Goal: Task Accomplishment & Management: Use online tool/utility

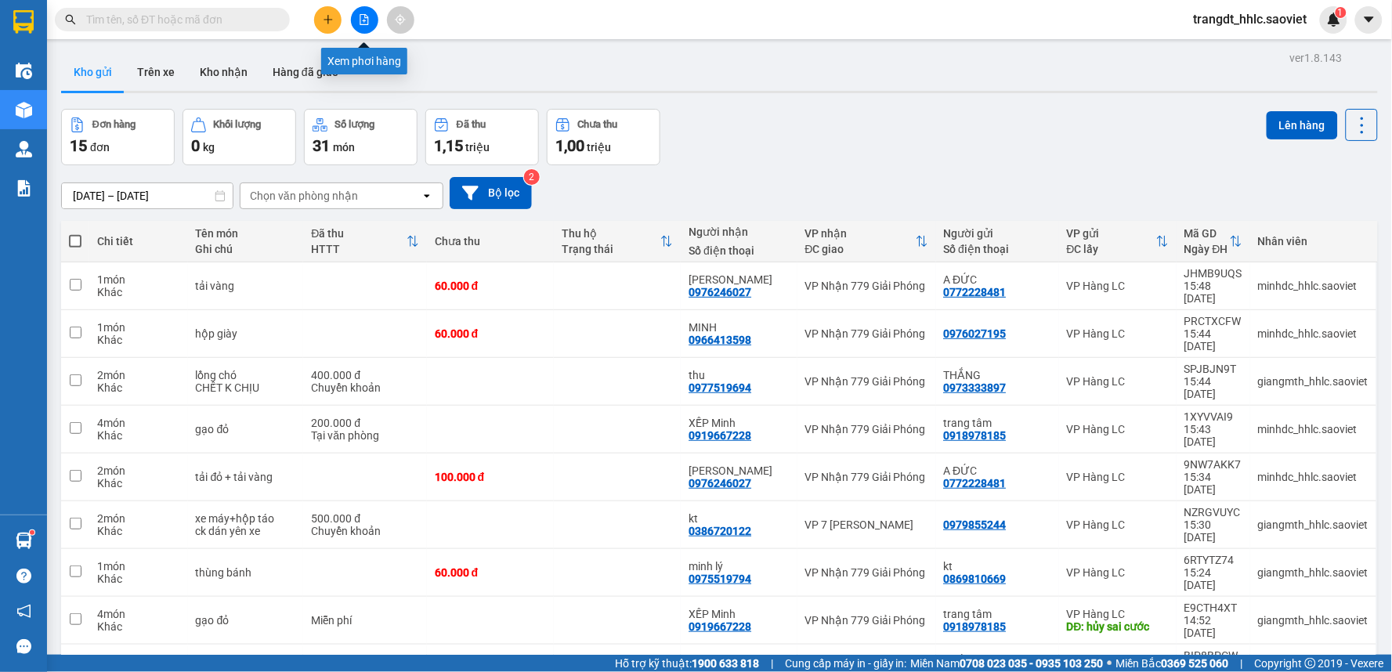
click at [369, 18] on icon "file-add" at bounding box center [364, 19] width 11 height 11
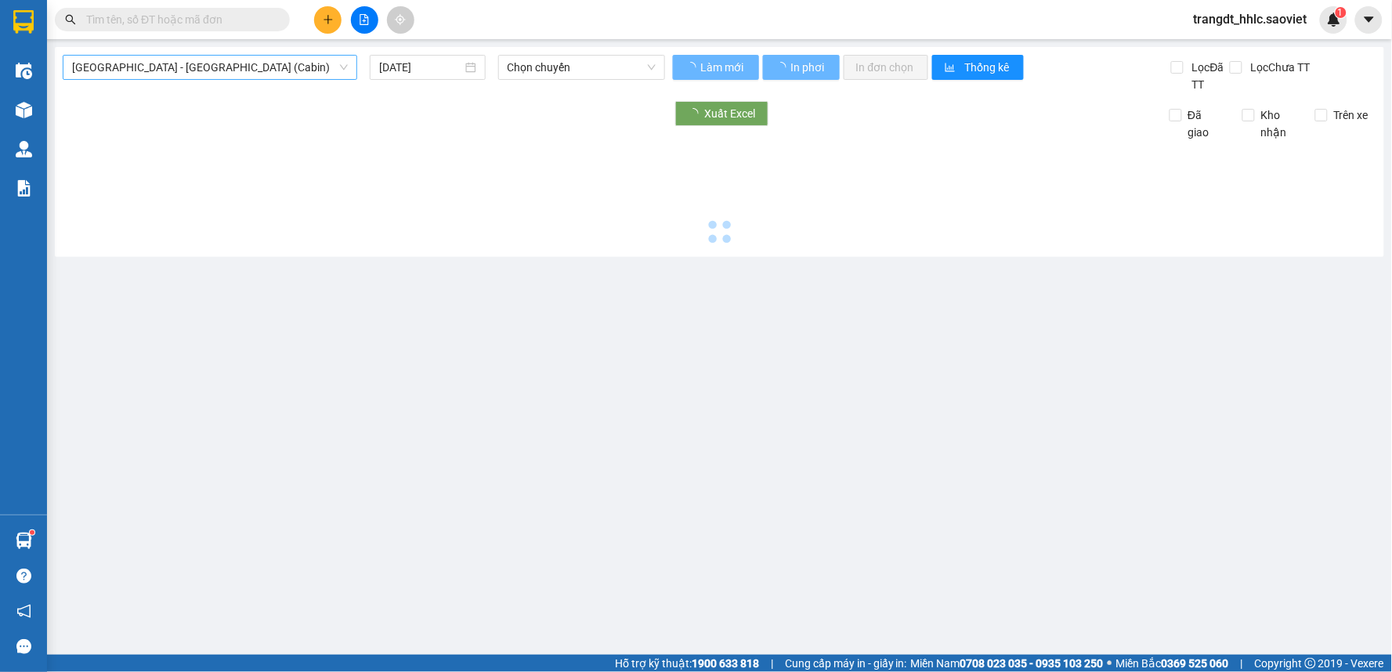
click at [186, 72] on span "[GEOGRAPHIC_DATA] - [GEOGRAPHIC_DATA] (Cabin)" at bounding box center [210, 67] width 276 height 23
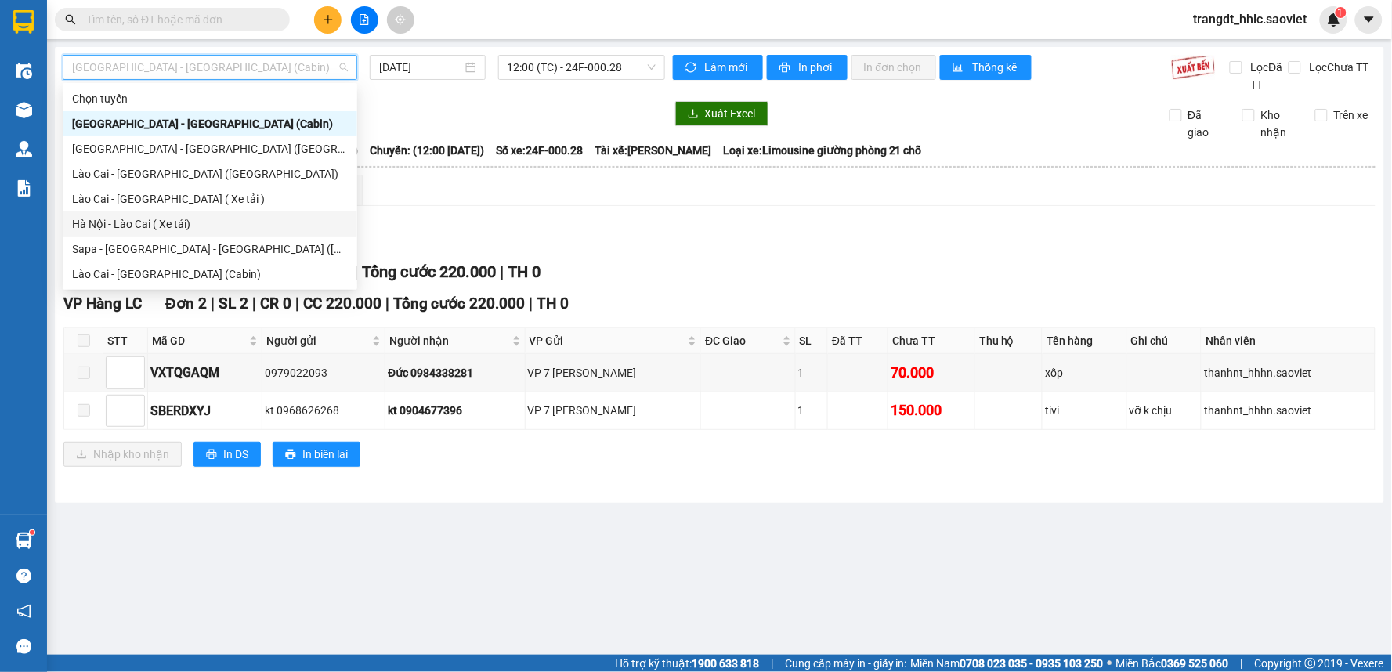
scroll to position [125, 0]
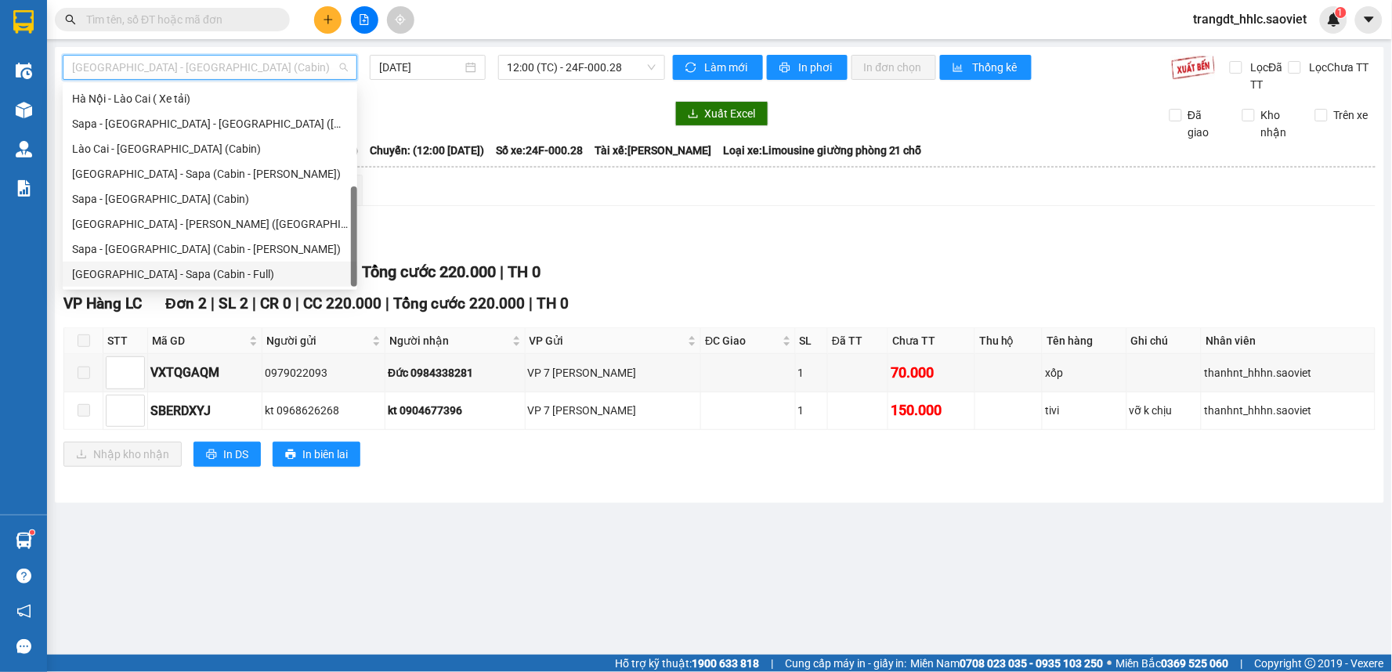
click at [219, 267] on div "[GEOGRAPHIC_DATA] - Sapa (Cabin - Full)" at bounding box center [210, 274] width 276 height 17
type input "[DATE]"
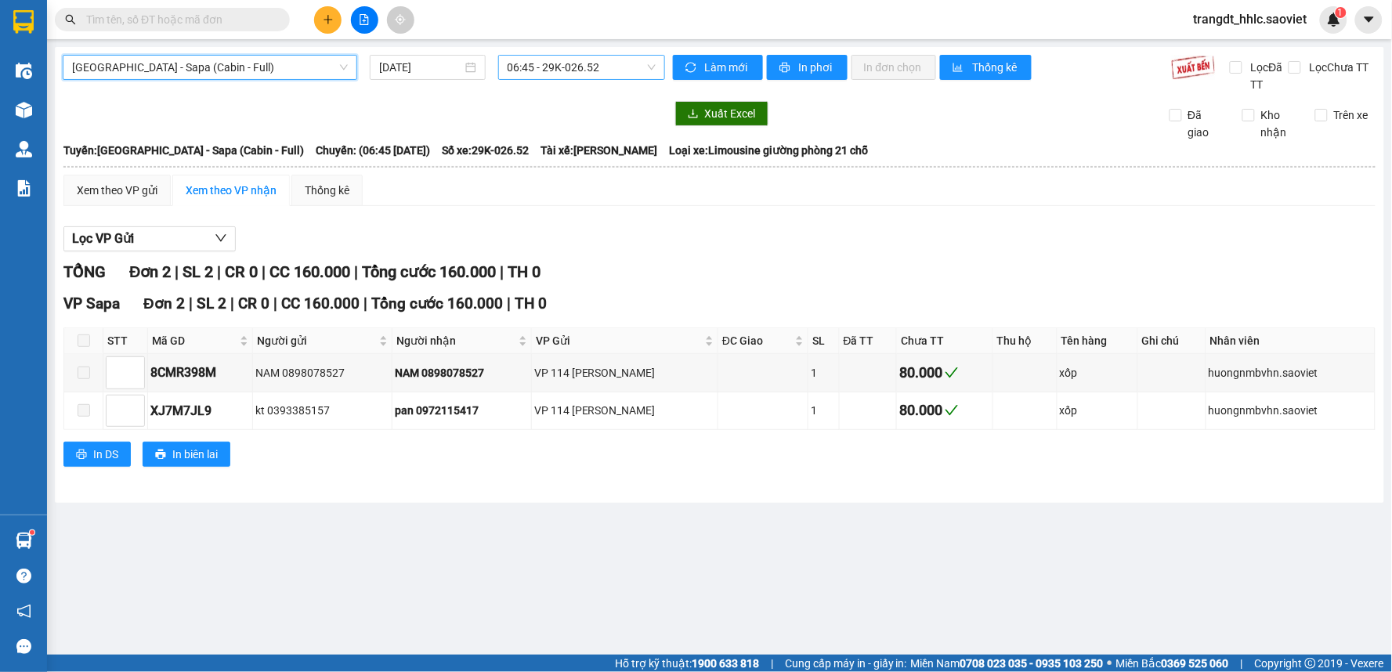
click at [565, 65] on span "06:45 - 29K-026.52" at bounding box center [582, 67] width 148 height 23
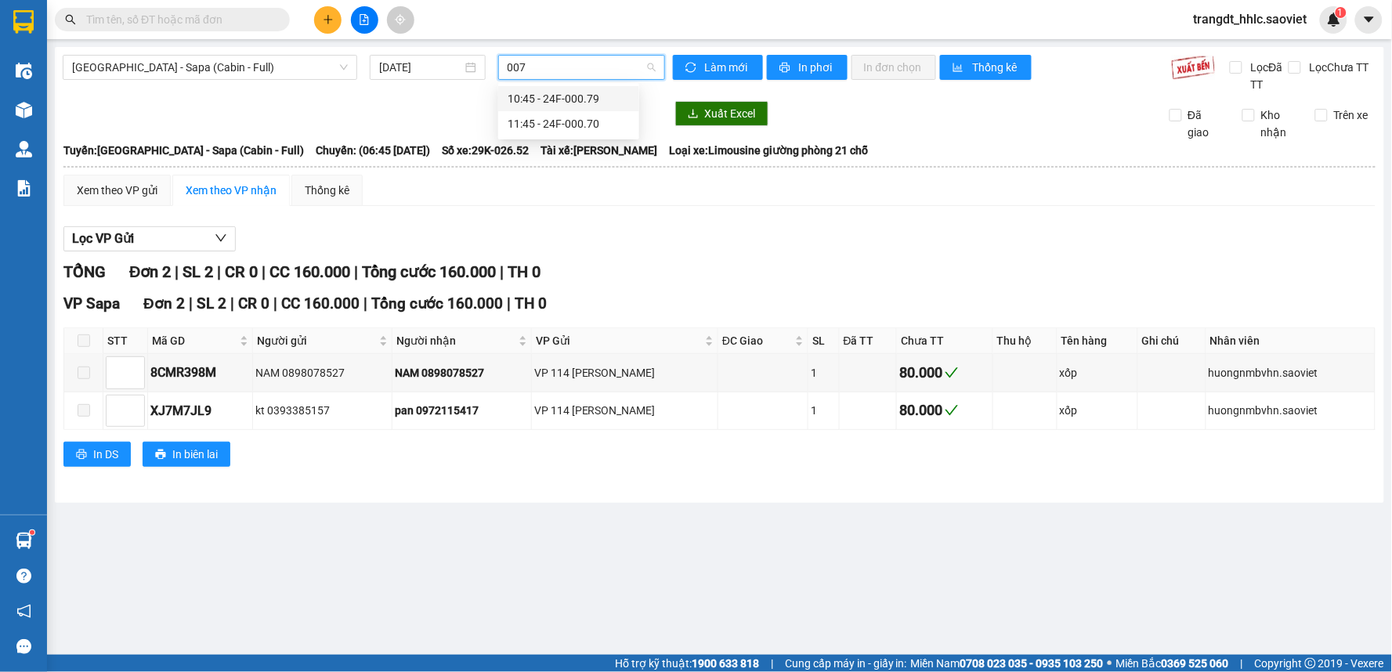
type input "0070"
click at [570, 99] on div "11:45 - 24F-000.70" at bounding box center [569, 98] width 122 height 17
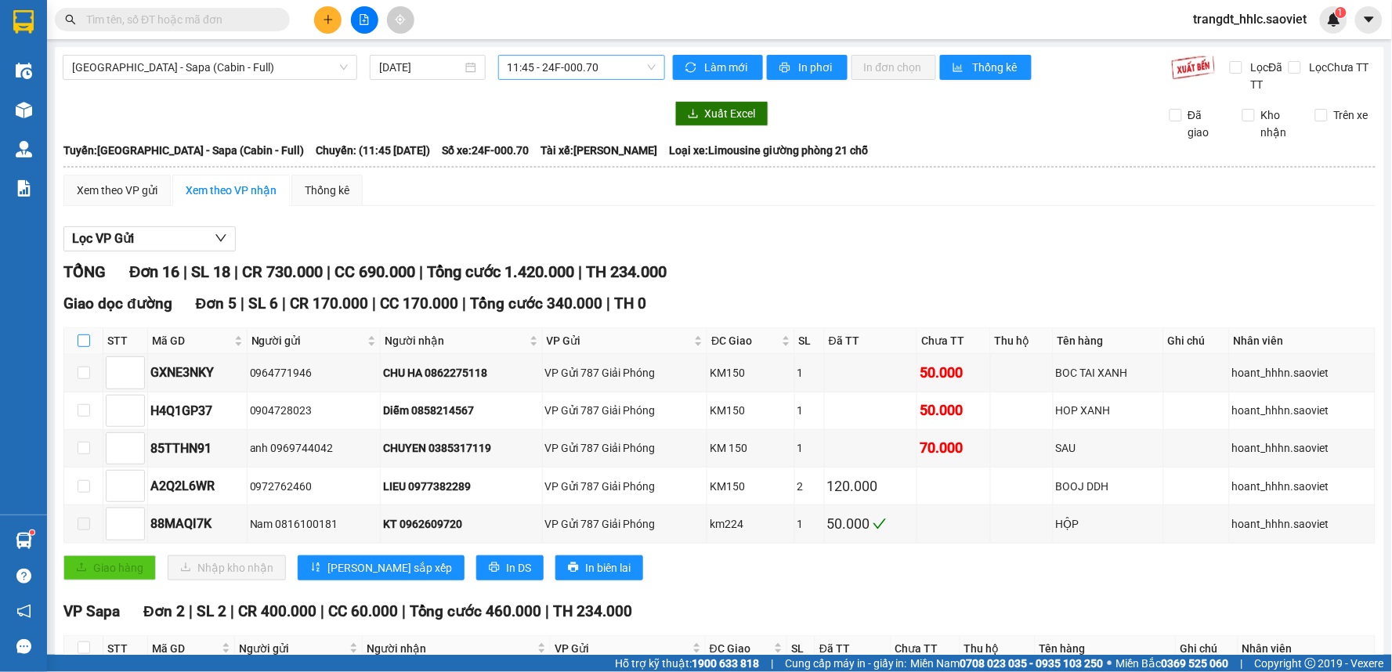
click at [79, 333] on label at bounding box center [84, 340] width 13 height 17
click at [79, 334] on input "checkbox" at bounding box center [84, 340] width 13 height 13
checkbox input "true"
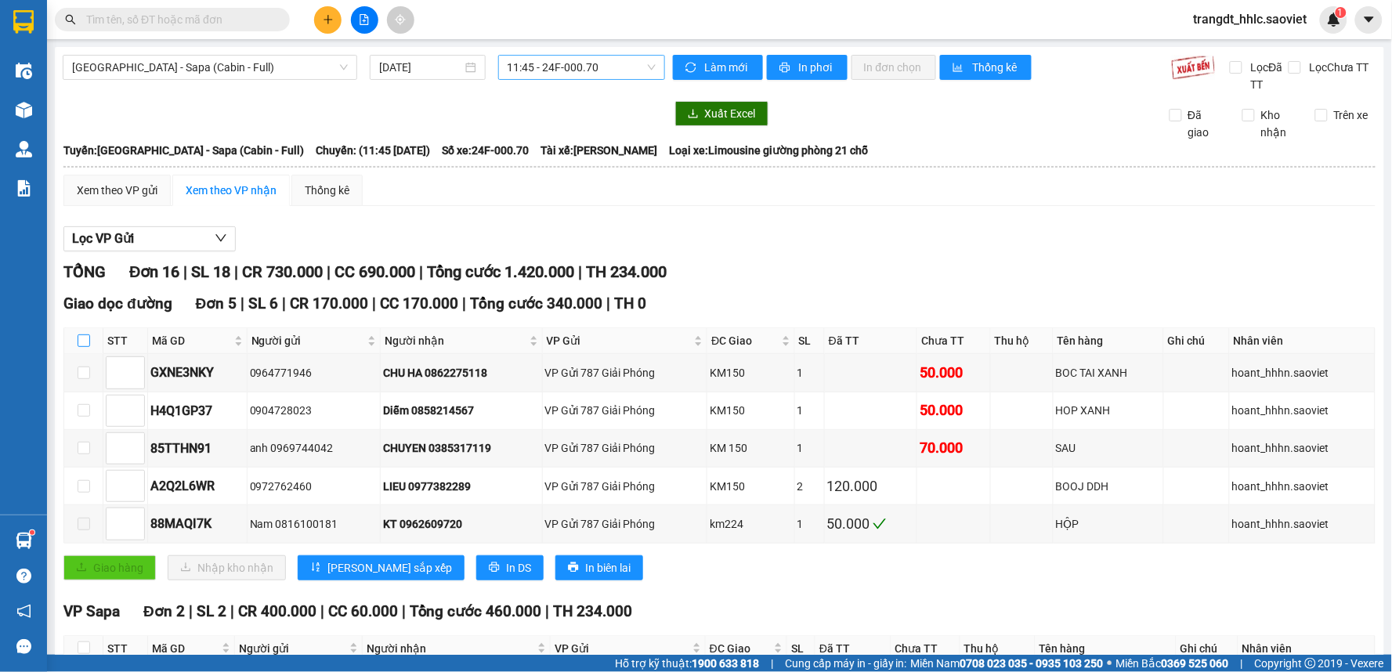
checkbox input "true"
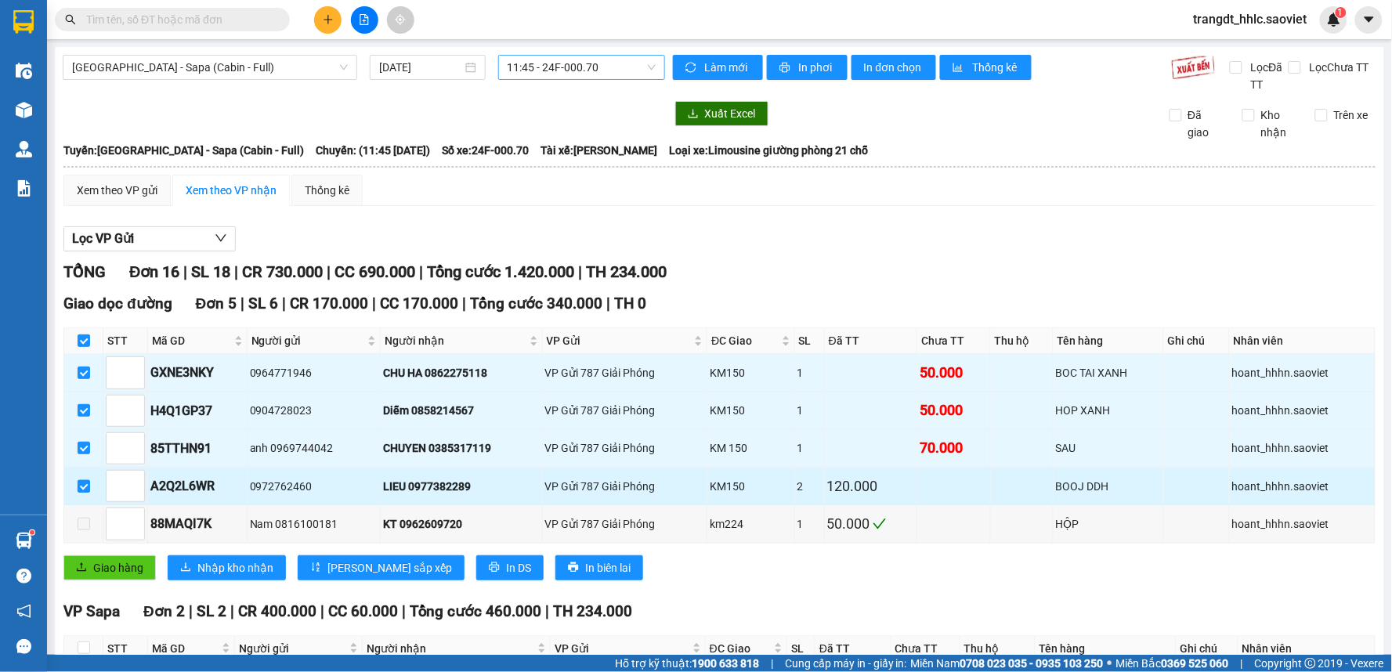
click at [81, 484] on input "checkbox" at bounding box center [84, 486] width 13 height 13
checkbox input "false"
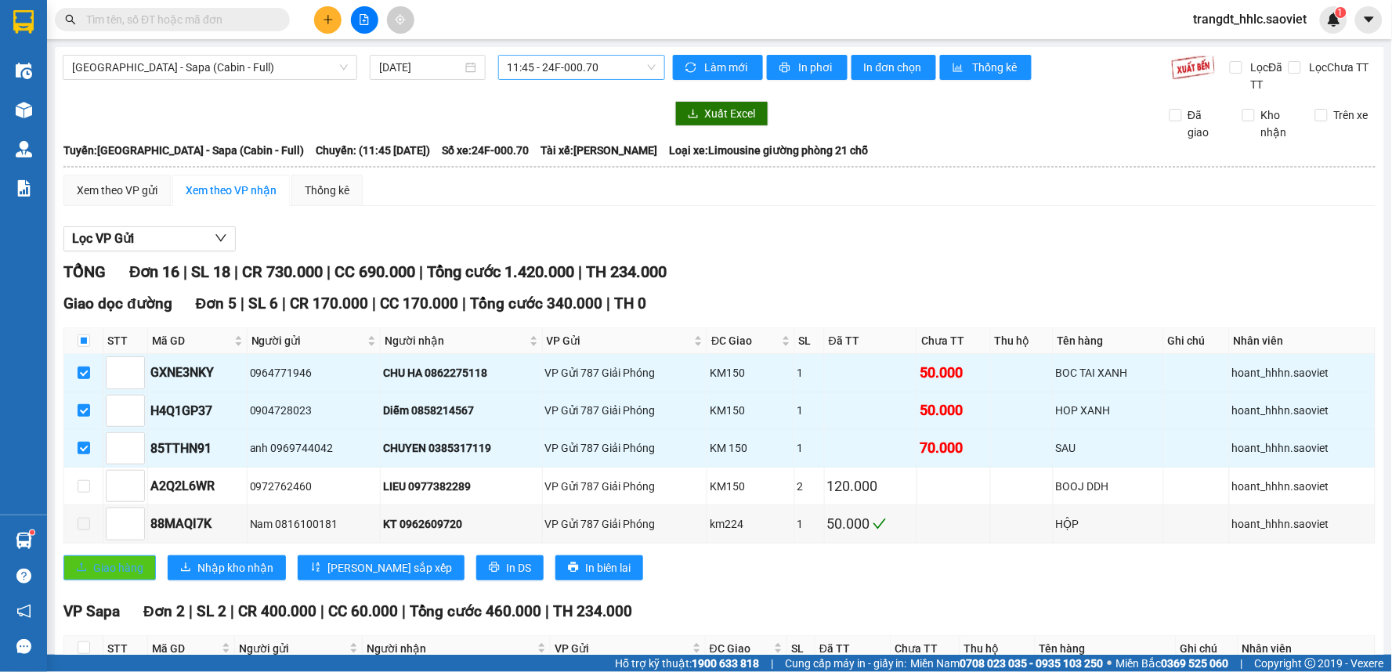
click at [139, 574] on span "Giao hàng" at bounding box center [118, 567] width 50 height 17
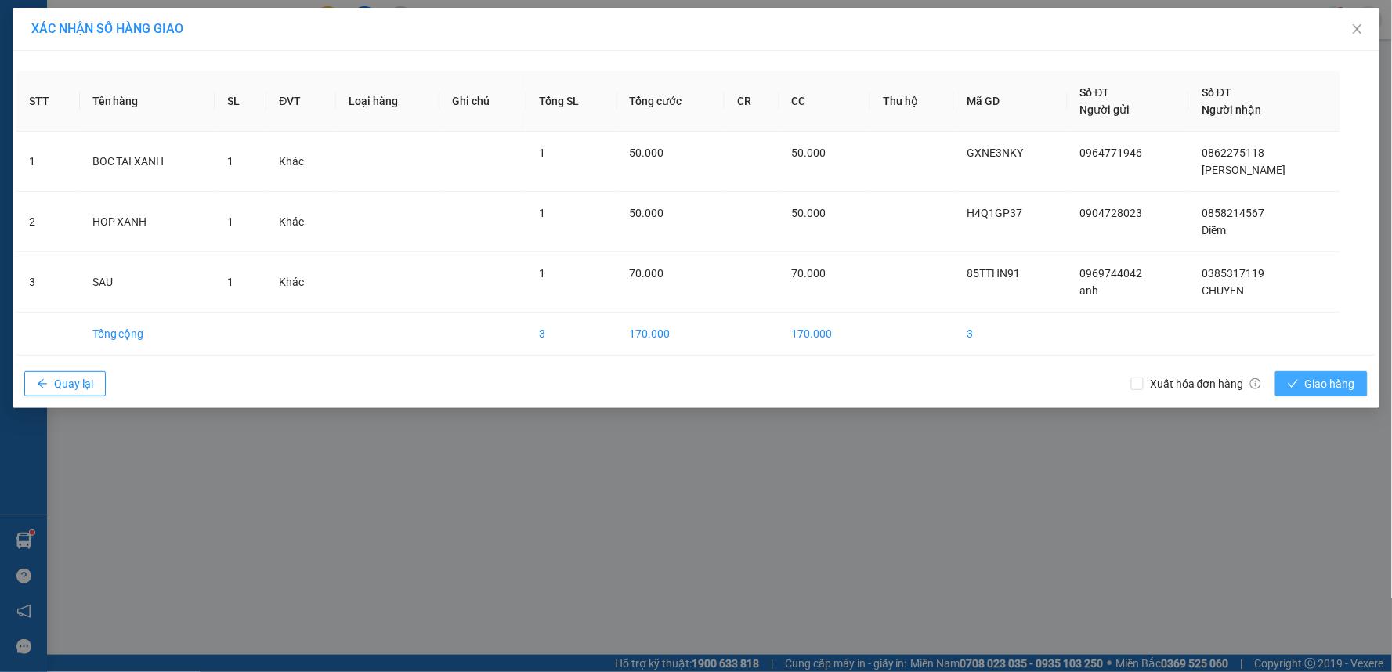
click at [1329, 371] on button "Giao hàng" at bounding box center [1321, 383] width 92 height 25
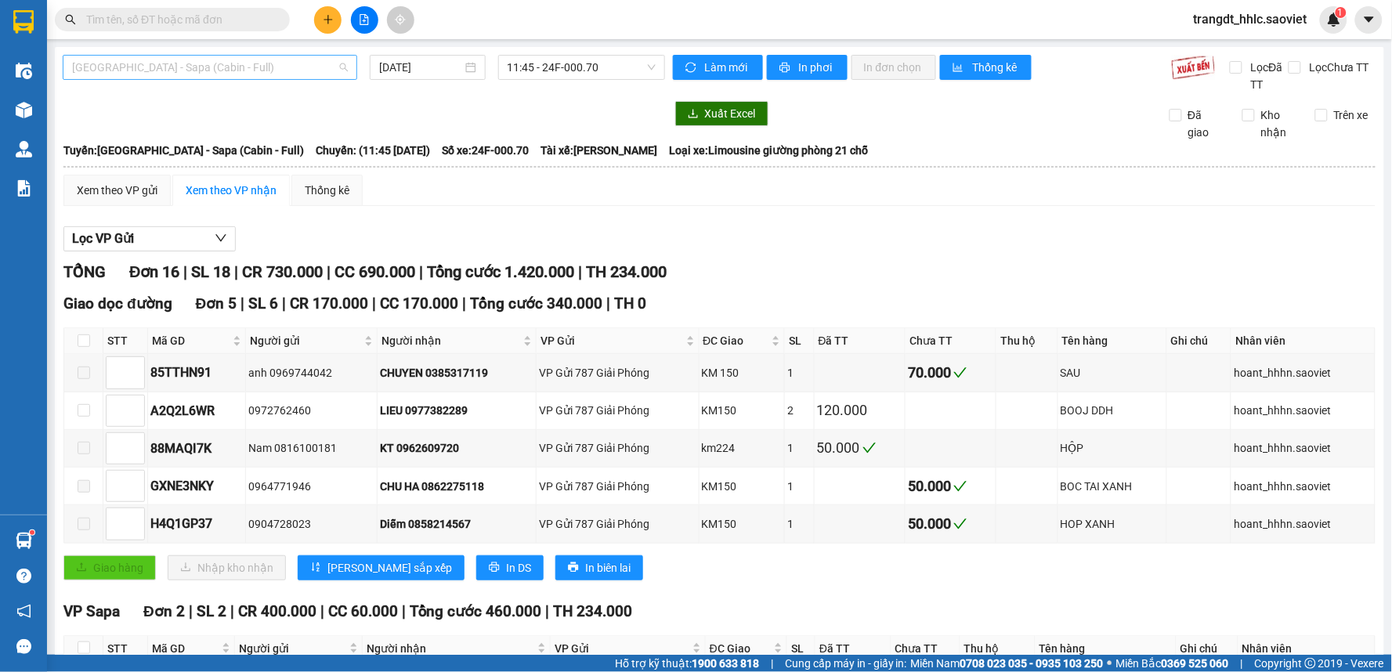
click at [309, 56] on span "[GEOGRAPHIC_DATA] - Sapa (Cabin - Full)" at bounding box center [210, 67] width 276 height 23
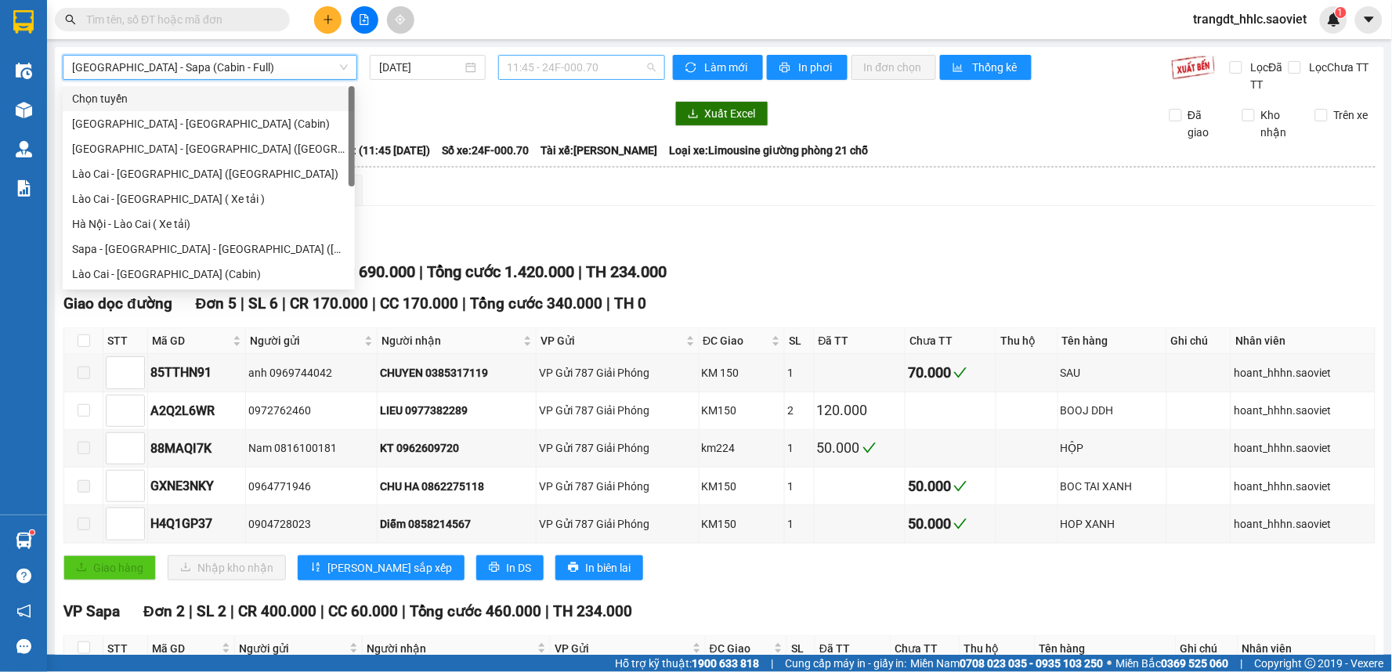
click at [546, 64] on span "11:45 - 24F-000.70" at bounding box center [582, 67] width 148 height 23
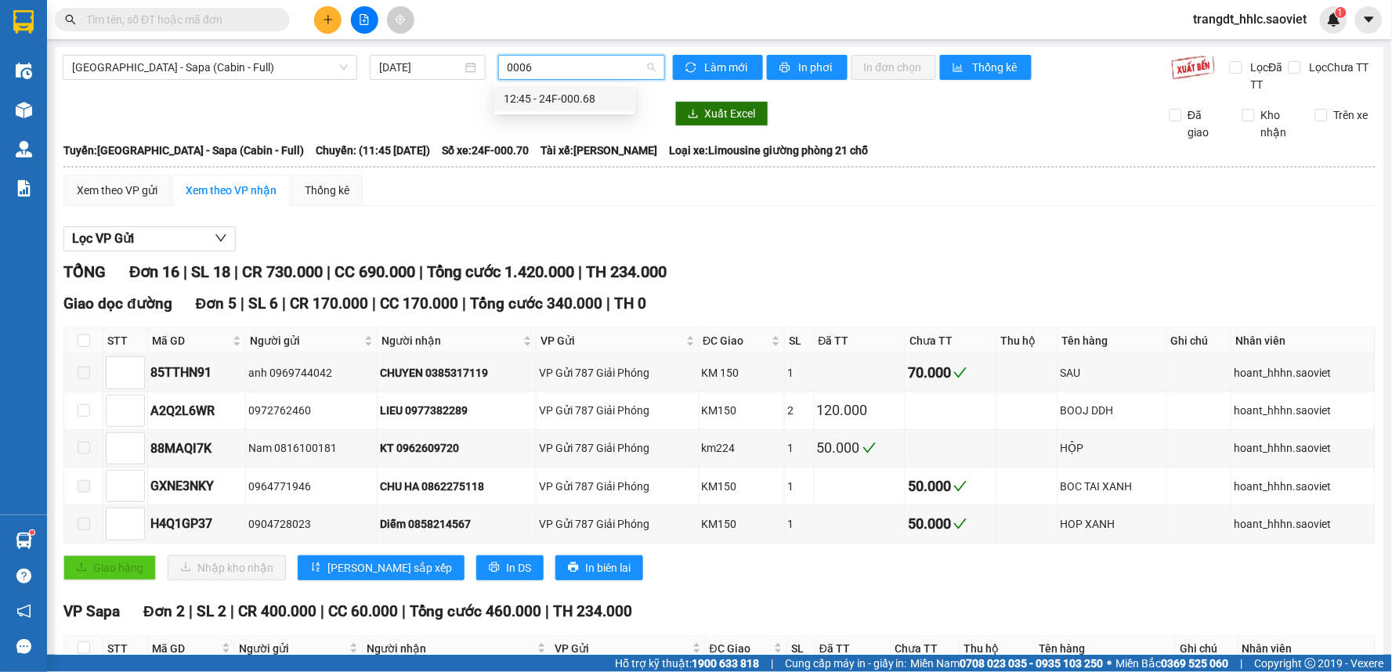
type input "00068"
click at [551, 95] on div "12:45 - 24F-000.68" at bounding box center [565, 98] width 122 height 17
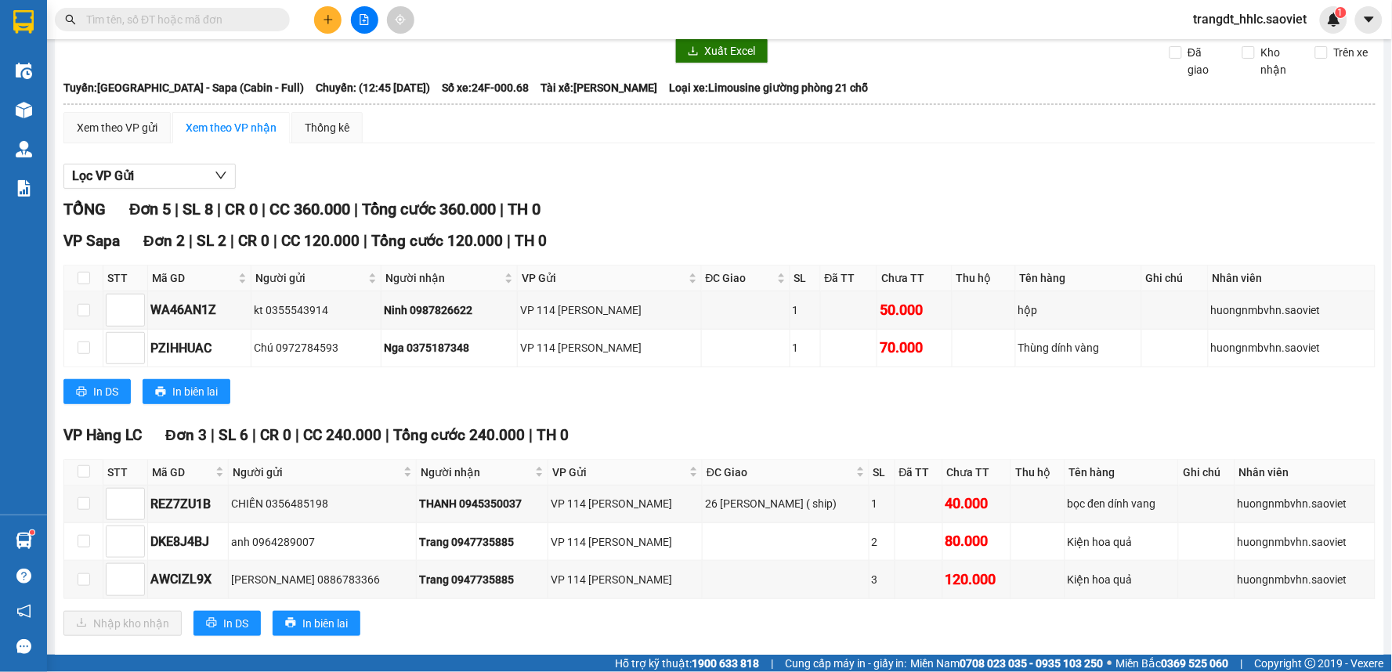
scroll to position [89, 0]
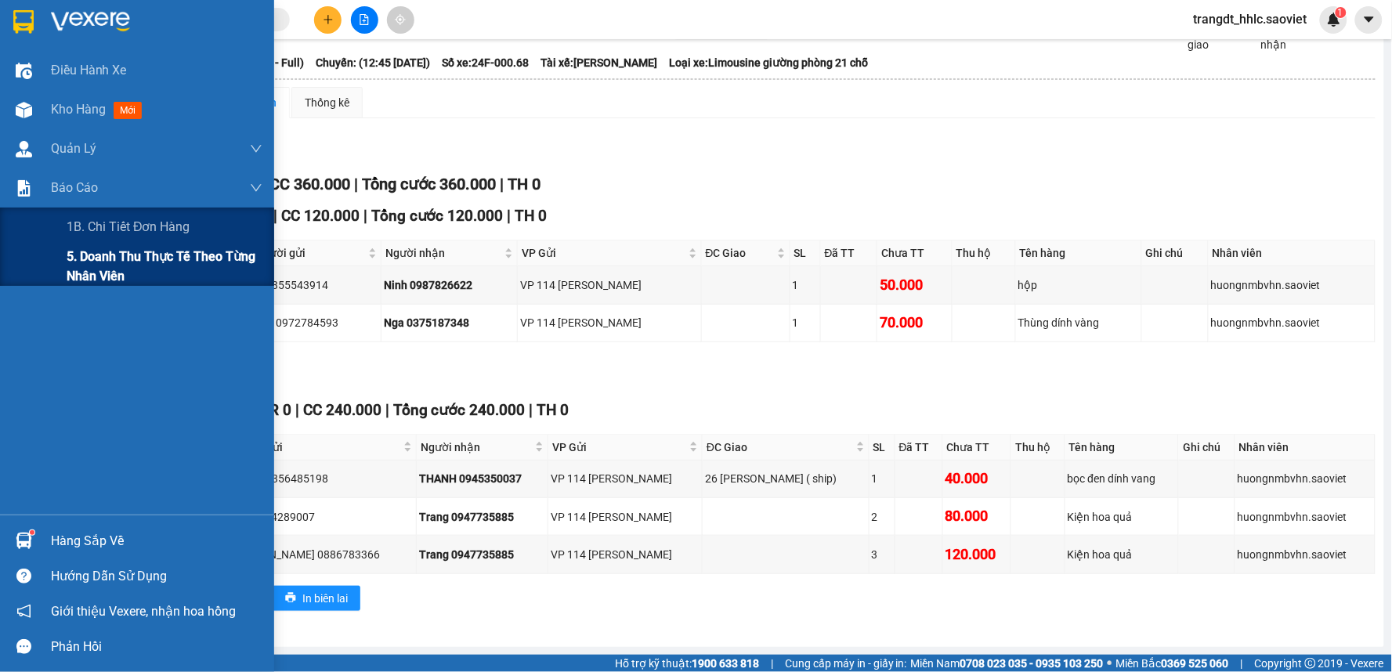
click at [84, 264] on span "5. Doanh thu thực tế theo từng nhân viên" at bounding box center [165, 266] width 196 height 39
